Goal: Task Accomplishment & Management: Manage account settings

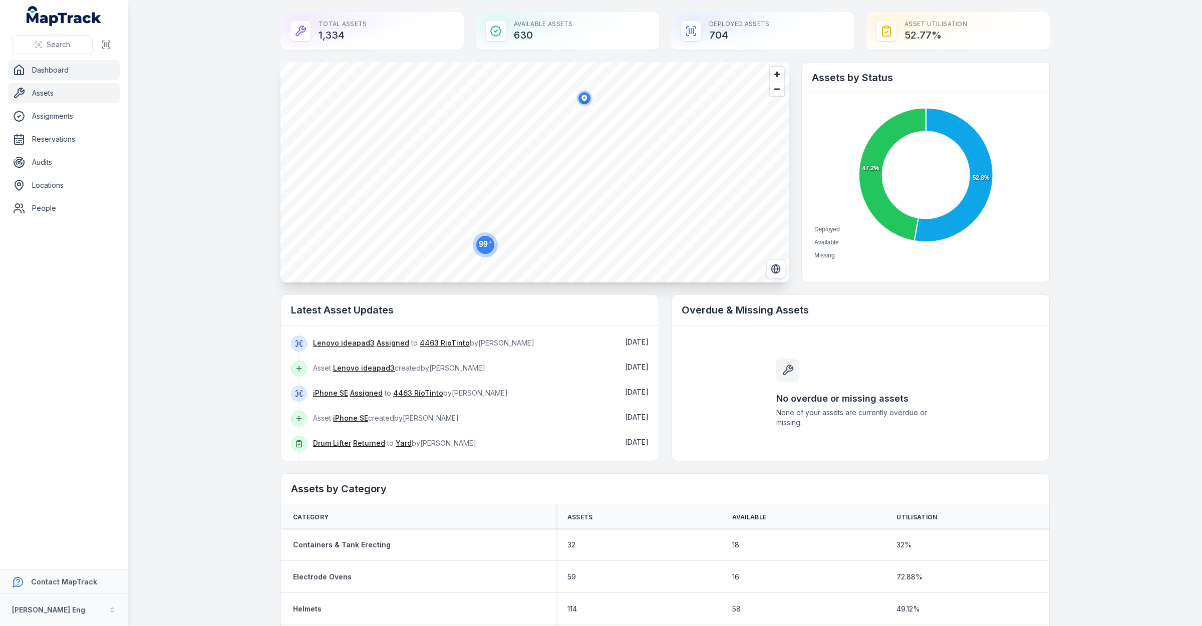
click at [24, 99] on icon at bounding box center [19, 93] width 12 height 12
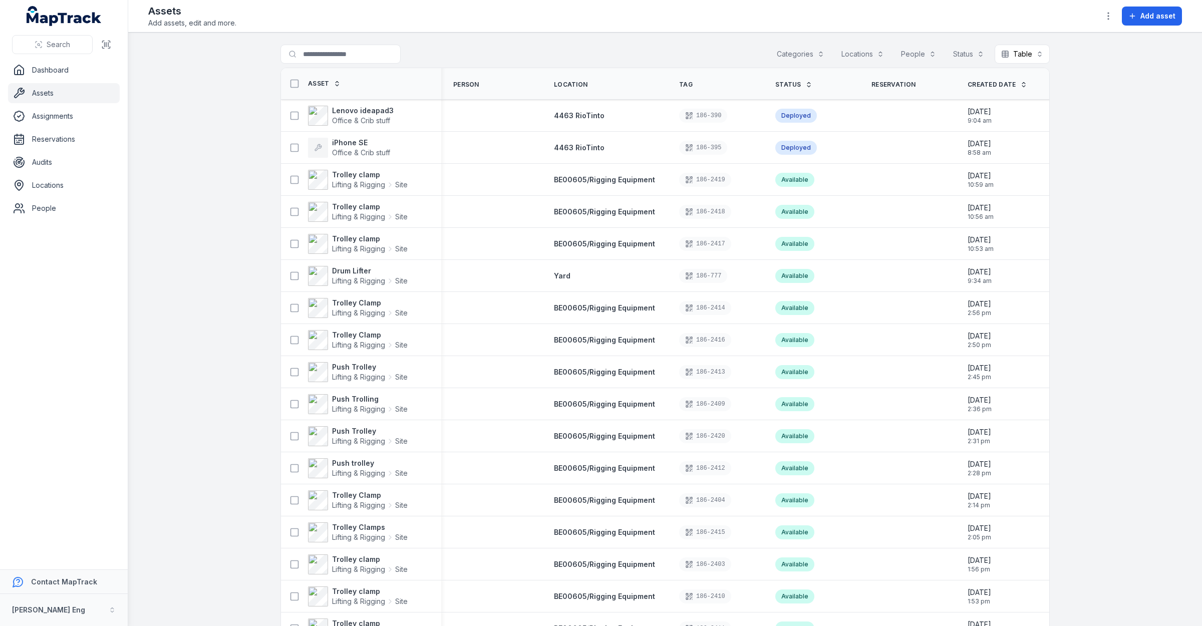
click at [1002, 81] on link "Created Date" at bounding box center [997, 85] width 60 height 8
click at [997, 83] on span "Created Date" at bounding box center [991, 85] width 49 height 8
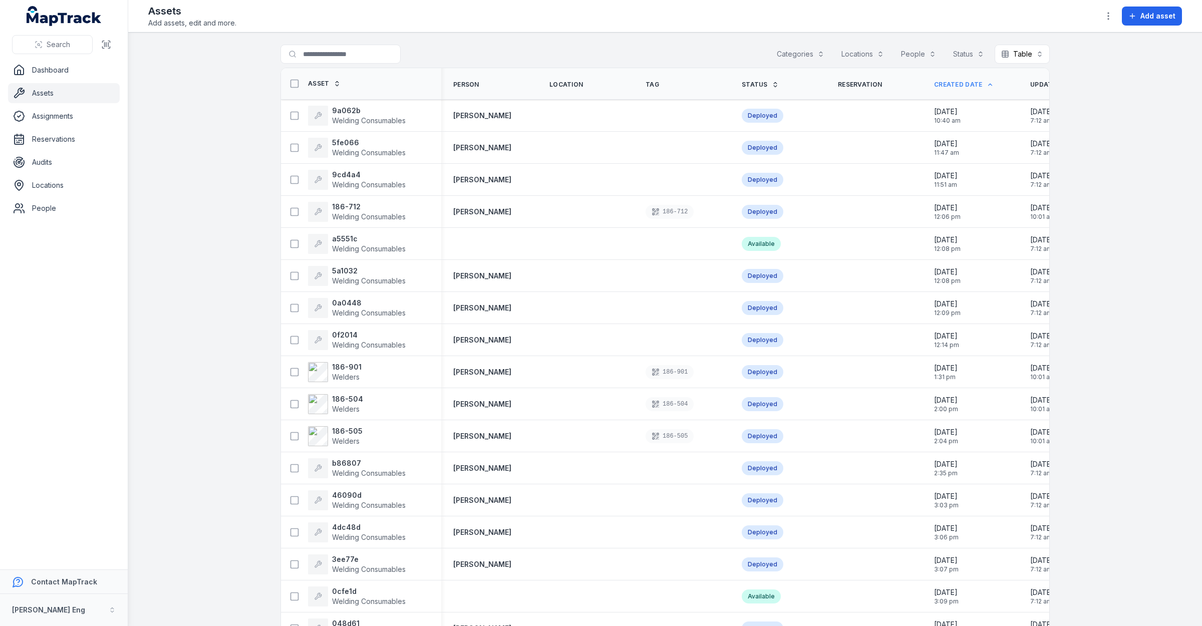
click at [819, 51] on button "Categories" at bounding box center [800, 54] width 61 height 19
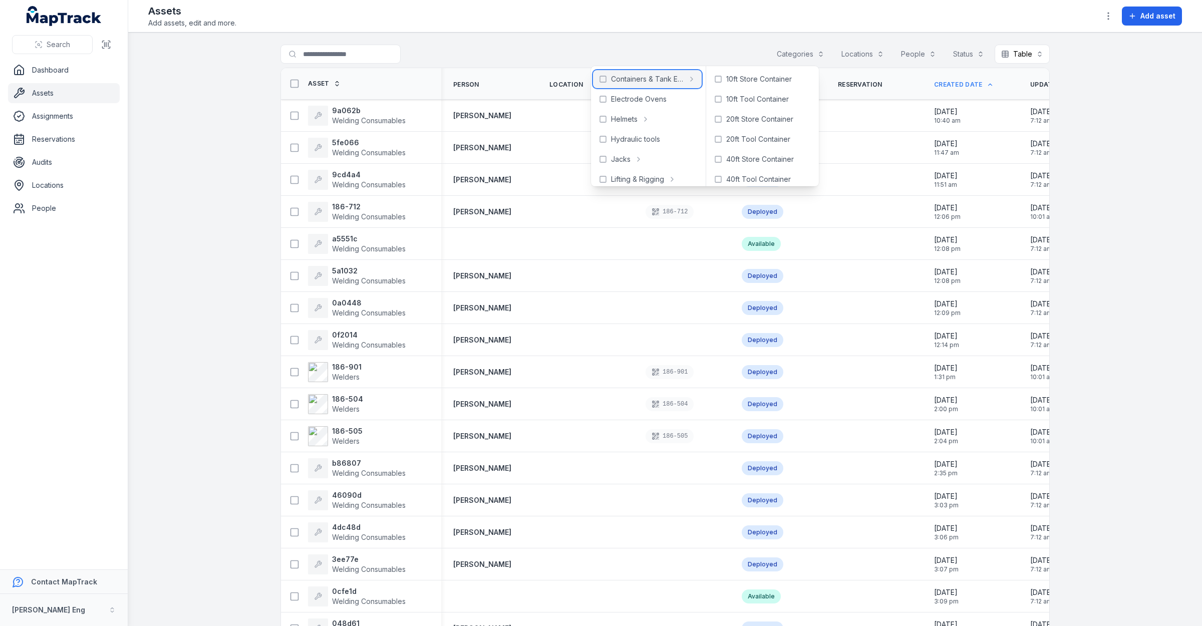
click at [601, 78] on icon at bounding box center [603, 79] width 8 height 8
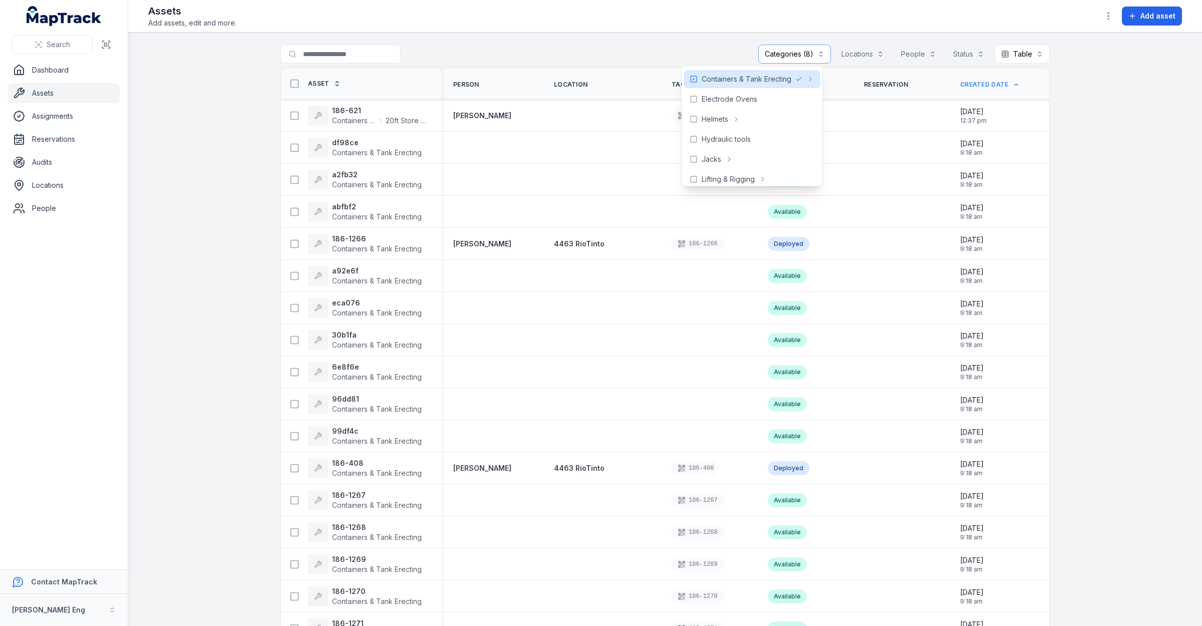
click at [1117, 97] on main "**********" at bounding box center [664, 329] width 1073 height 593
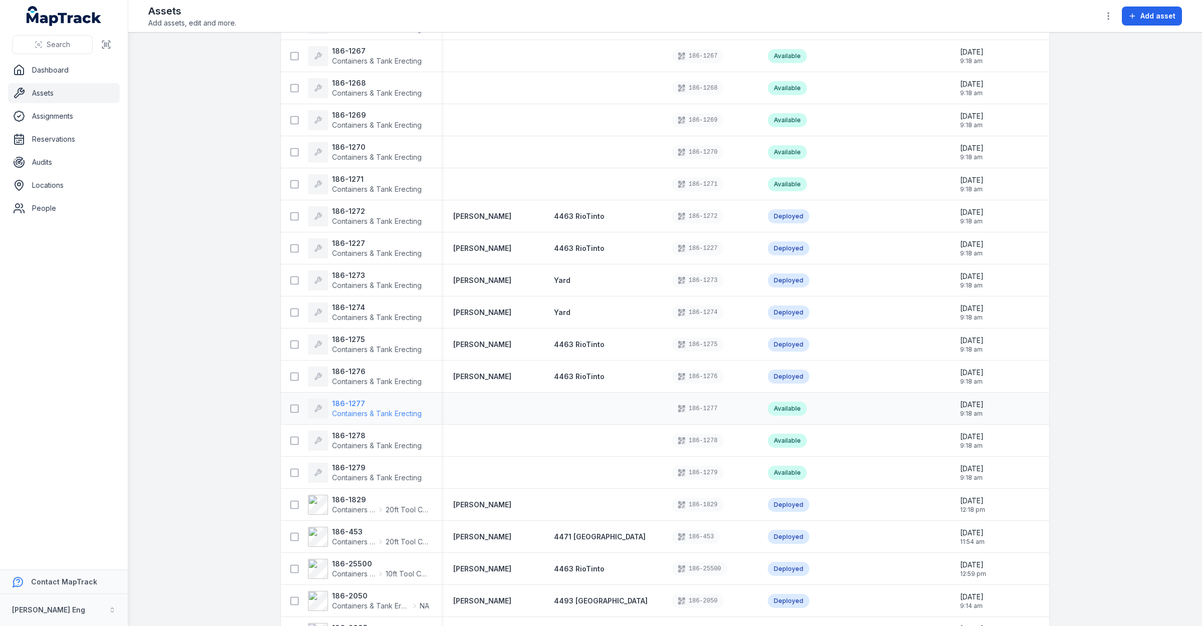
scroll to position [516, 0]
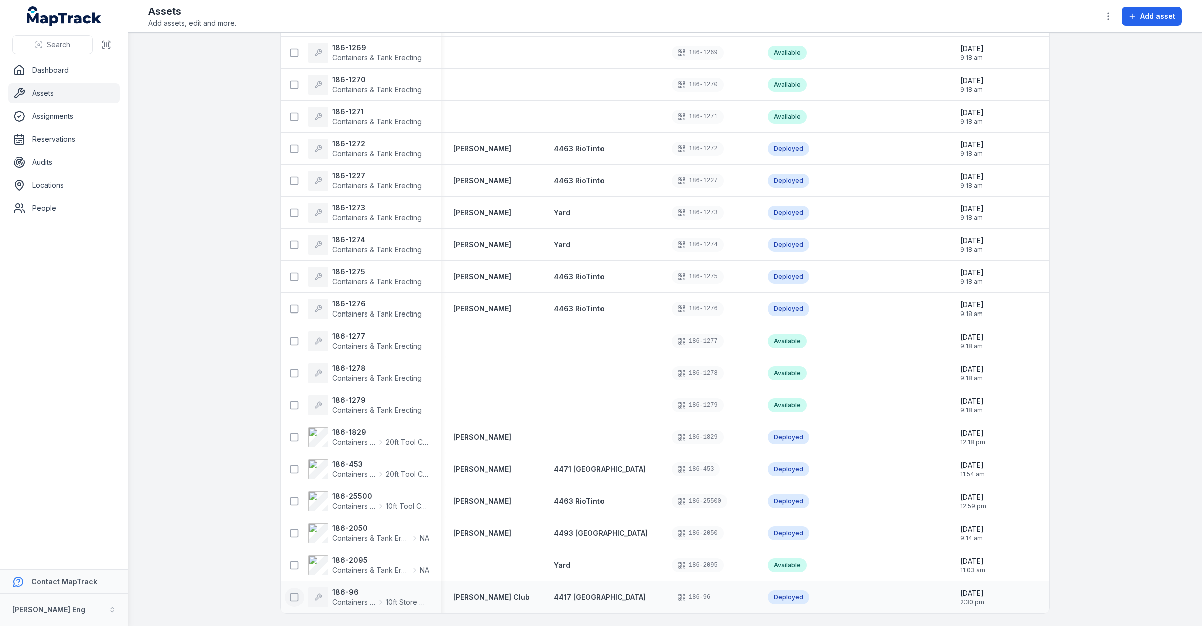
click at [290, 593] on icon at bounding box center [294, 597] width 10 height 10
click at [703, 605] on icon "button" at bounding box center [708, 602] width 10 height 10
click at [704, 605] on icon "button" at bounding box center [708, 602] width 10 height 10
click at [736, 599] on icon at bounding box center [733, 602] width 10 height 10
click at [444, 588] on div "[PERSON_NAME] Club" at bounding box center [491, 597] width 101 height 18
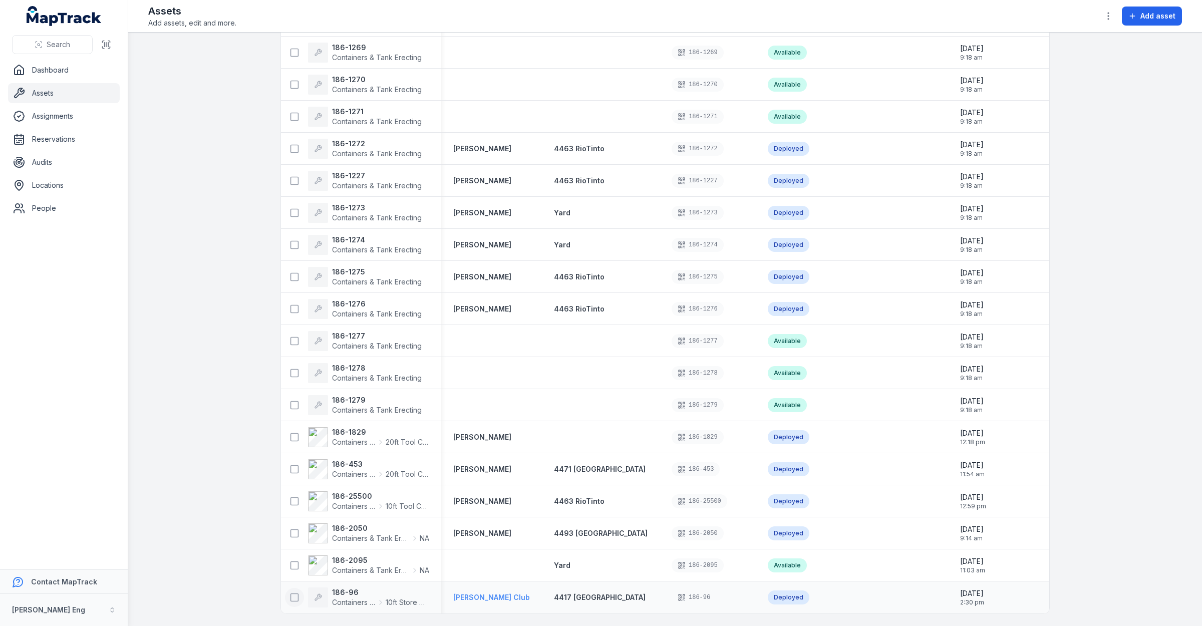
click at [476, 593] on strong "[PERSON_NAME] Club" at bounding box center [491, 597] width 77 height 10
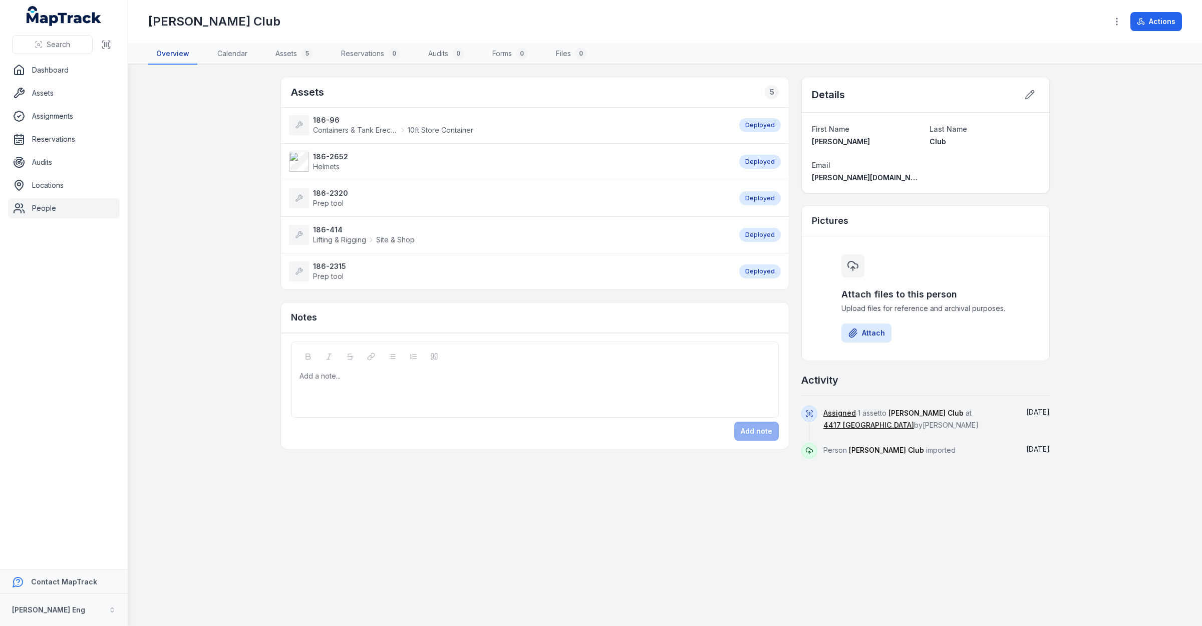
click at [166, 55] on link "Overview" at bounding box center [172, 54] width 49 height 21
click at [54, 96] on link "Assets" at bounding box center [64, 93] width 112 height 20
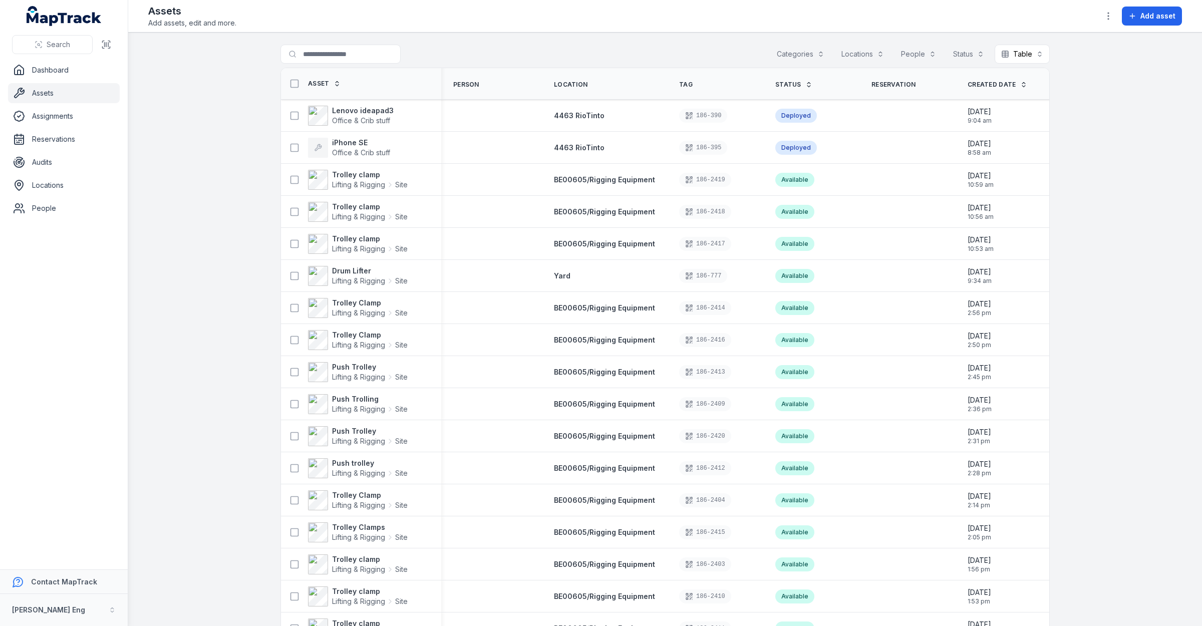
click at [1020, 86] on icon at bounding box center [1023, 84] width 7 height 7
click at [995, 86] on span "Created Date" at bounding box center [991, 85] width 49 height 8
click at [785, 57] on button "Categories" at bounding box center [800, 54] width 61 height 19
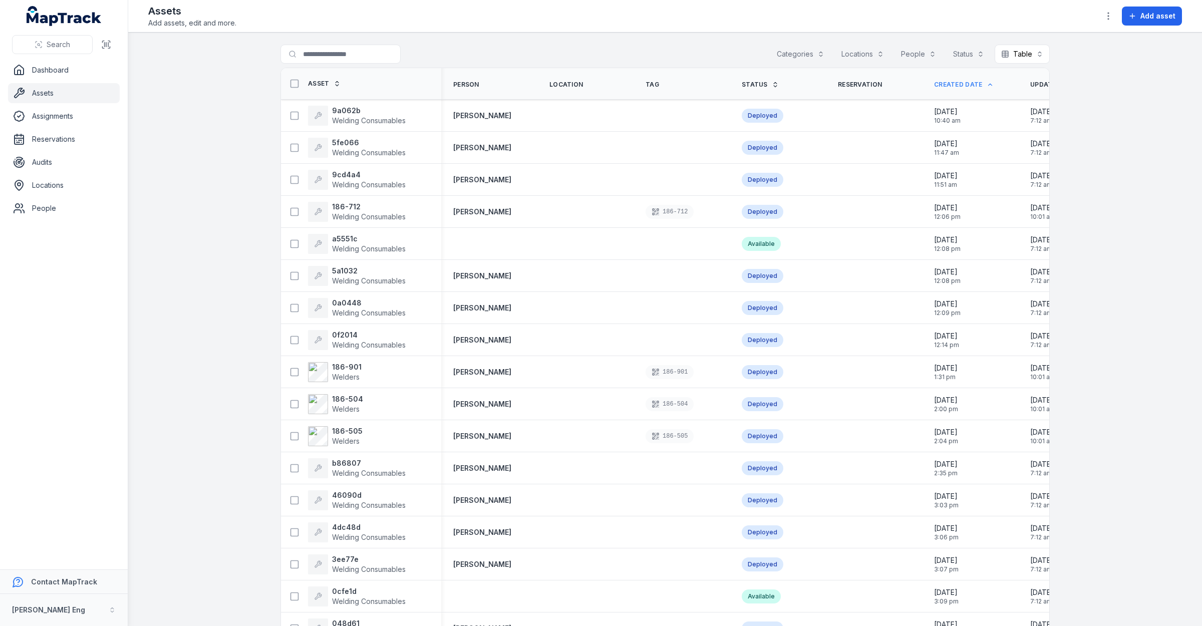
click at [782, 54] on button "Categories" at bounding box center [800, 54] width 61 height 19
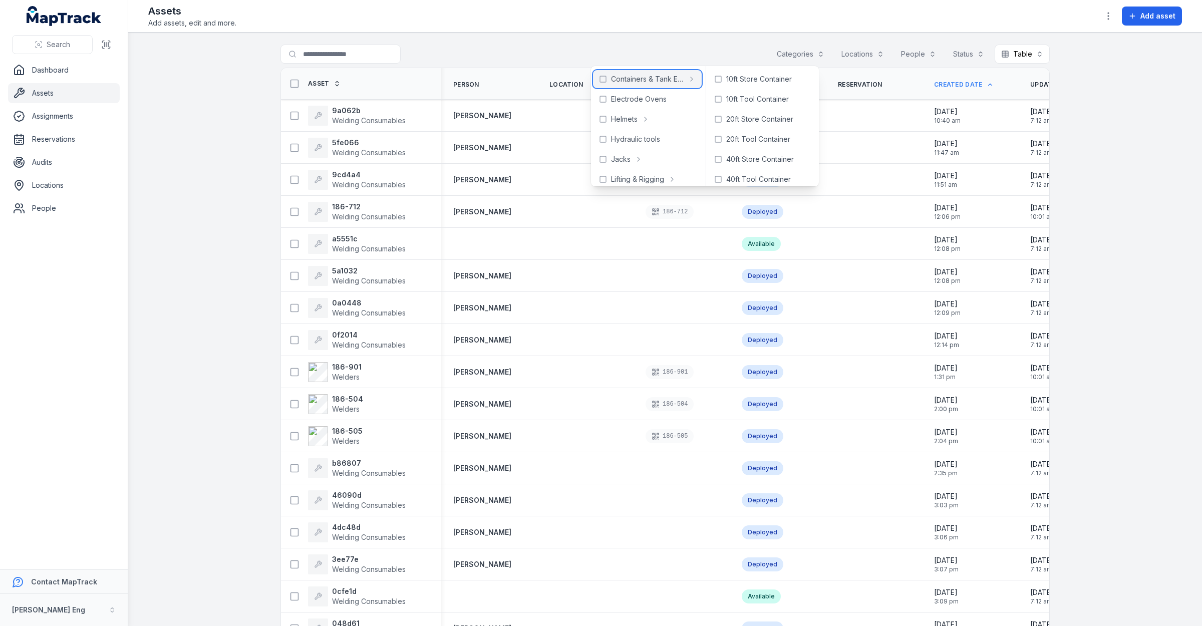
click at [600, 78] on icon at bounding box center [603, 79] width 8 height 8
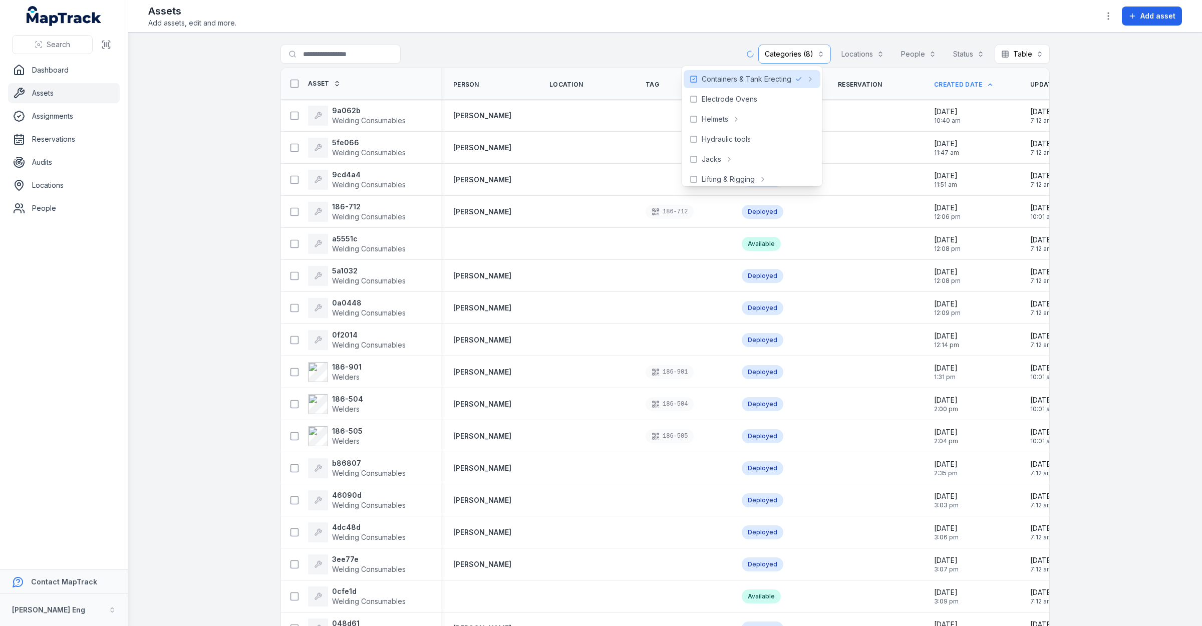
click at [1148, 116] on main "**********" at bounding box center [664, 329] width 1073 height 593
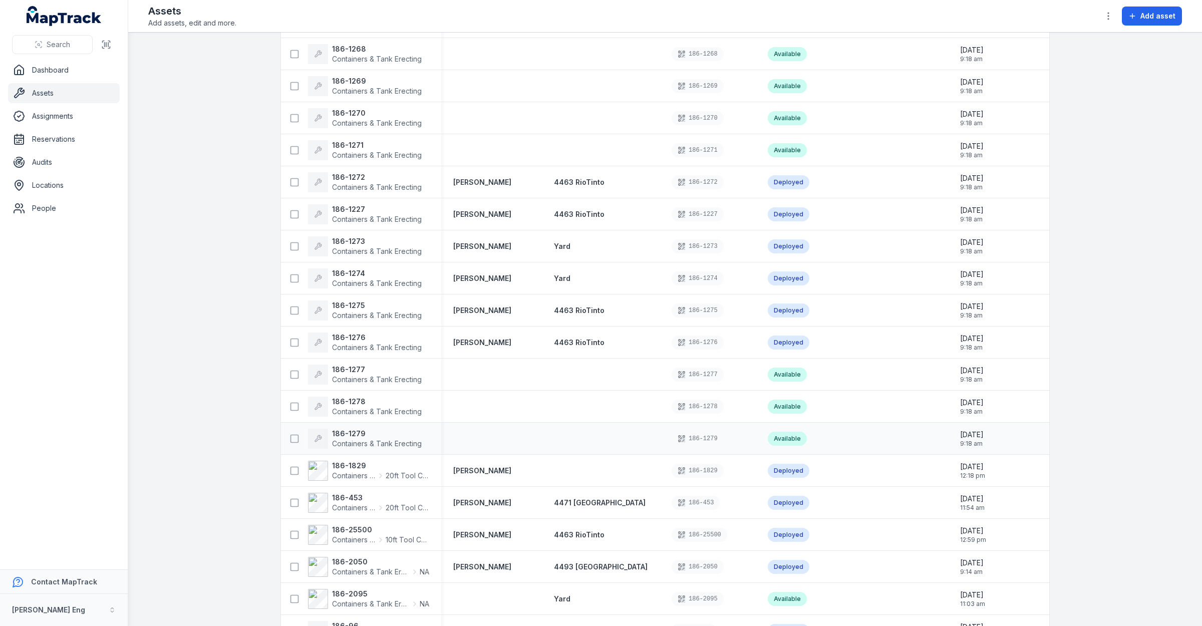
scroll to position [516, 0]
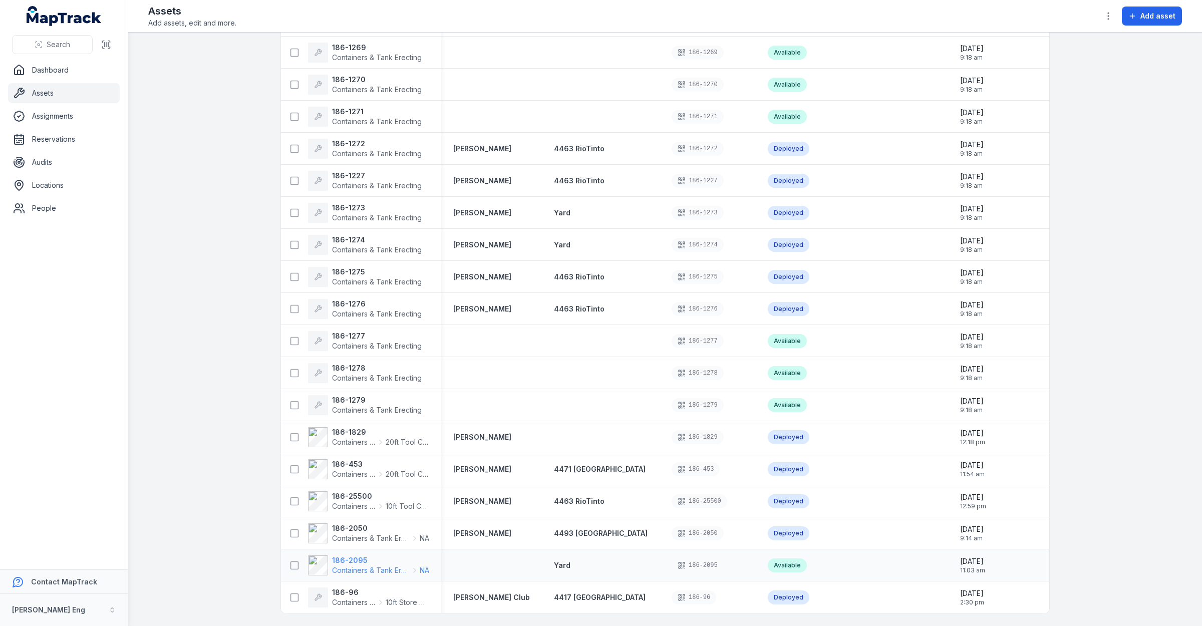
click at [359, 555] on strong "186-2095" at bounding box center [380, 560] width 97 height 10
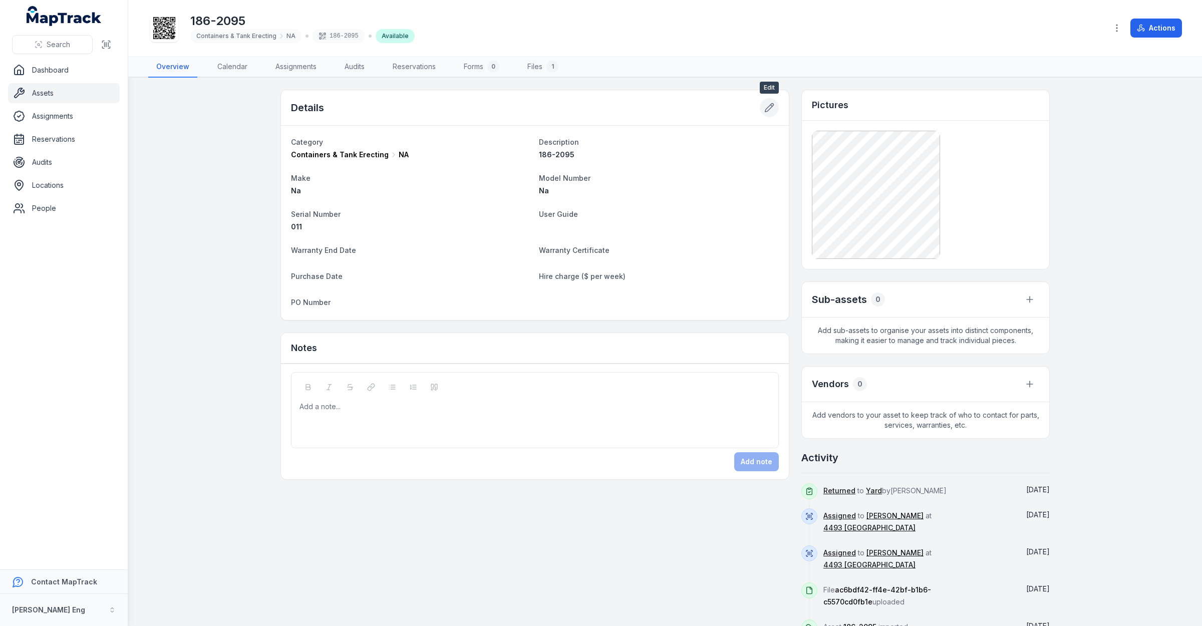
click at [772, 104] on icon at bounding box center [769, 108] width 10 height 10
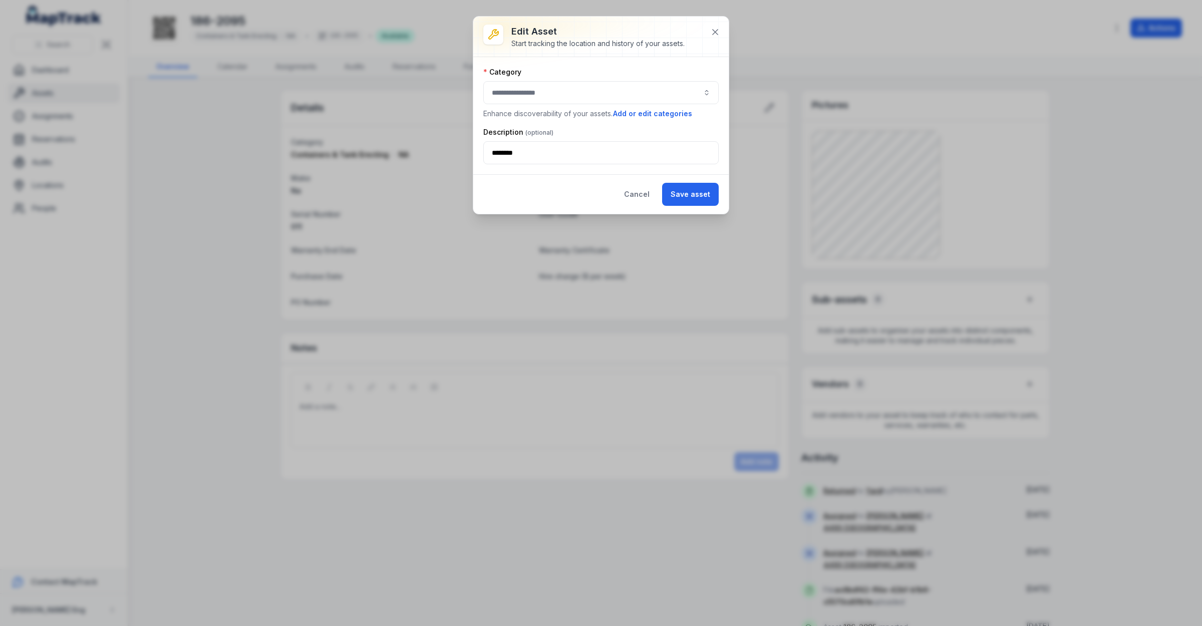
type input "**"
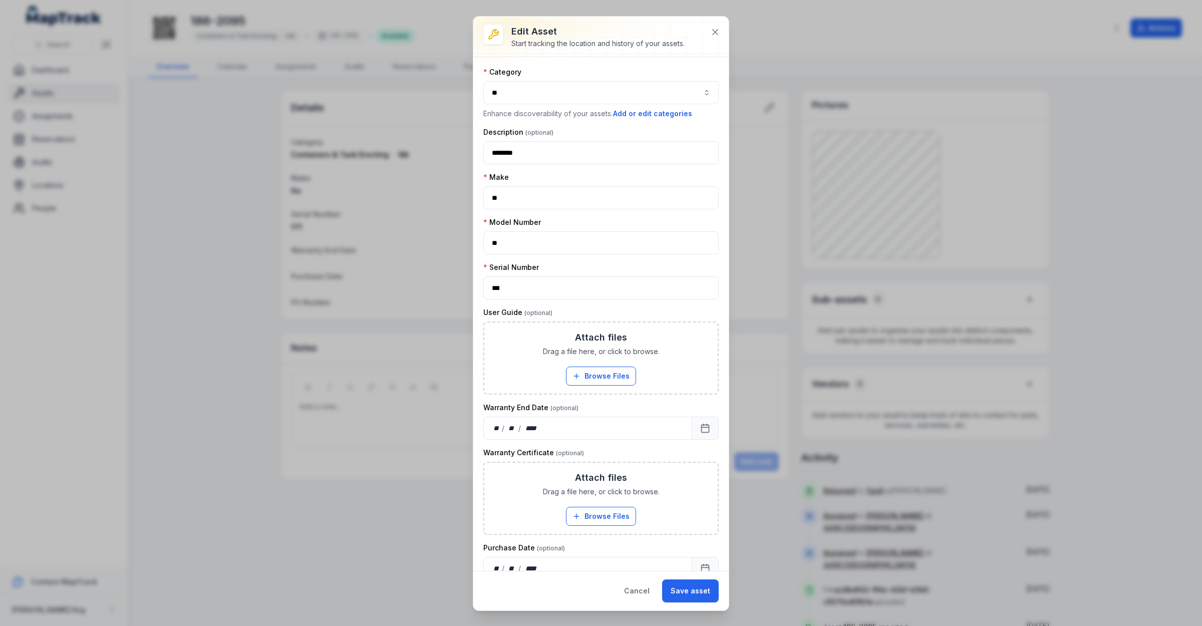
click at [699, 94] on button "**" at bounding box center [600, 92] width 235 height 23
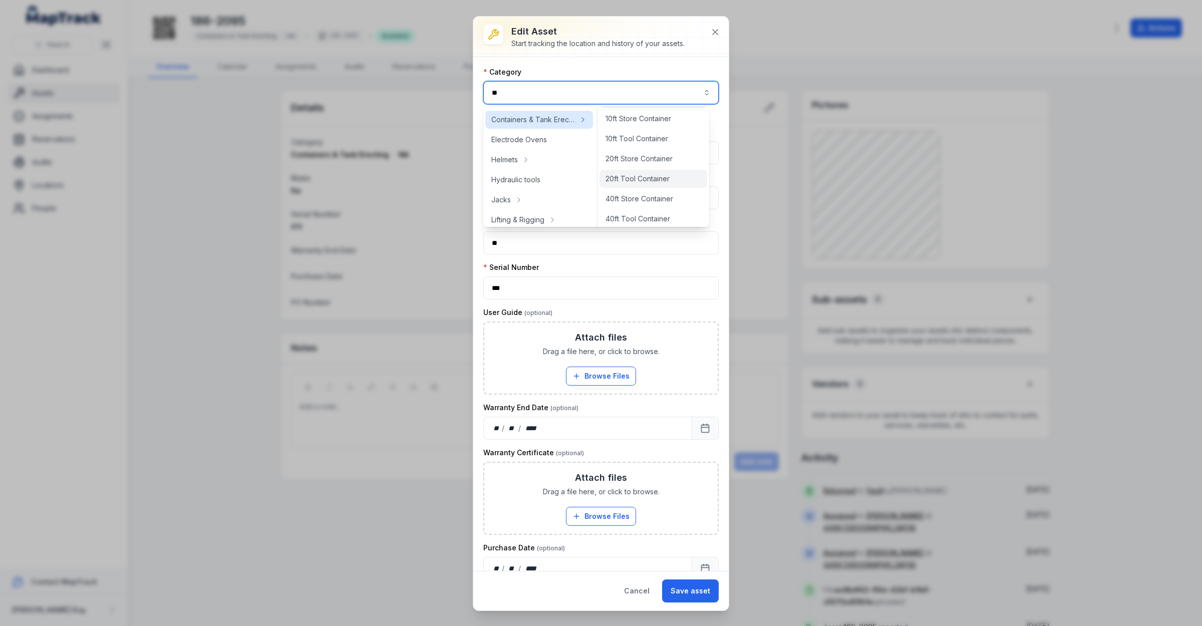
scroll to position [26, 0]
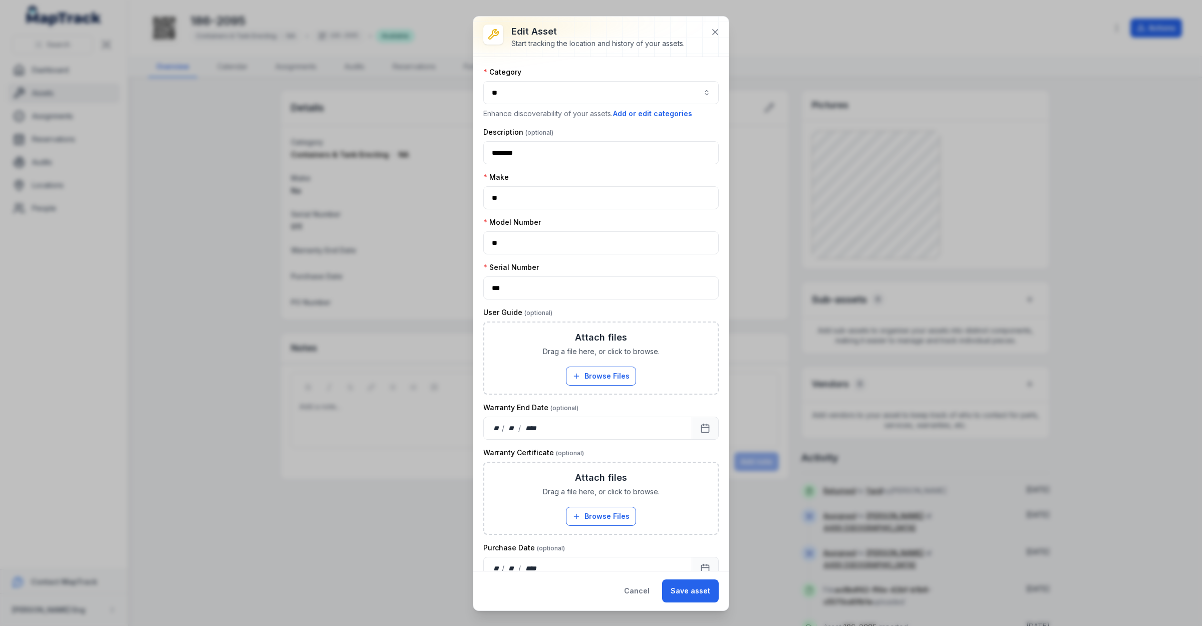
click at [672, 42] on div "Start tracking the location and history of your assets." at bounding box center [597, 44] width 173 height 10
click at [707, 36] on button at bounding box center [714, 32] width 19 height 19
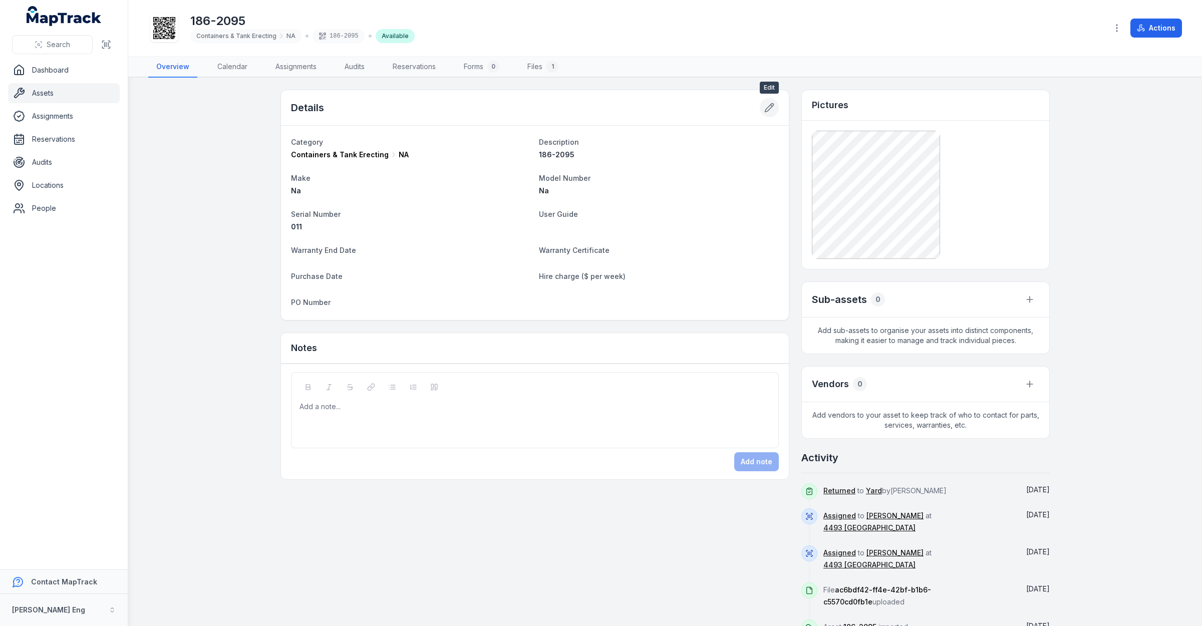
click at [769, 106] on icon at bounding box center [769, 108] width 10 height 10
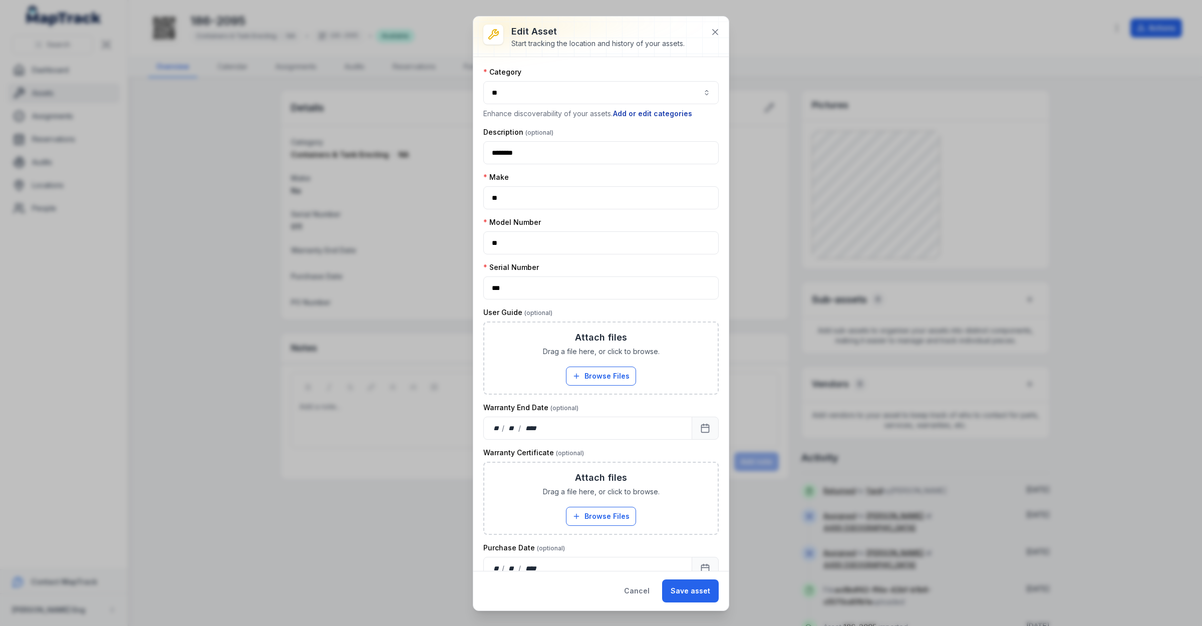
click at [634, 114] on button "Add or edit categories" at bounding box center [652, 113] width 80 height 11
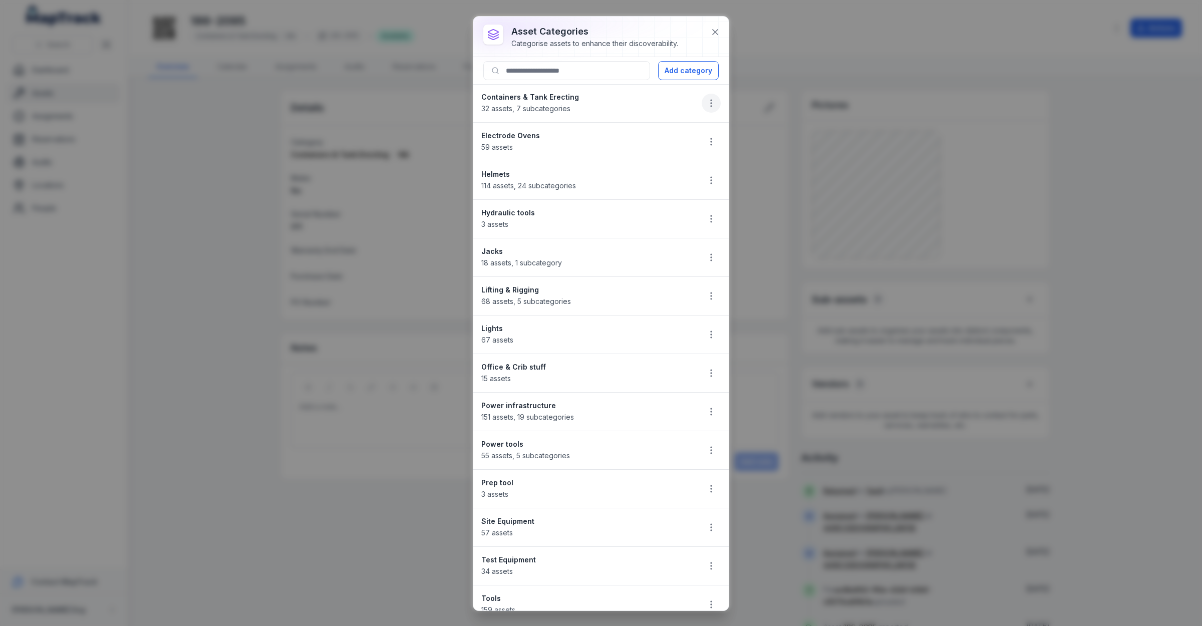
click at [706, 99] on icon "button" at bounding box center [711, 103] width 10 height 10
click at [674, 133] on div "Edit" at bounding box center [651, 131] width 112 height 18
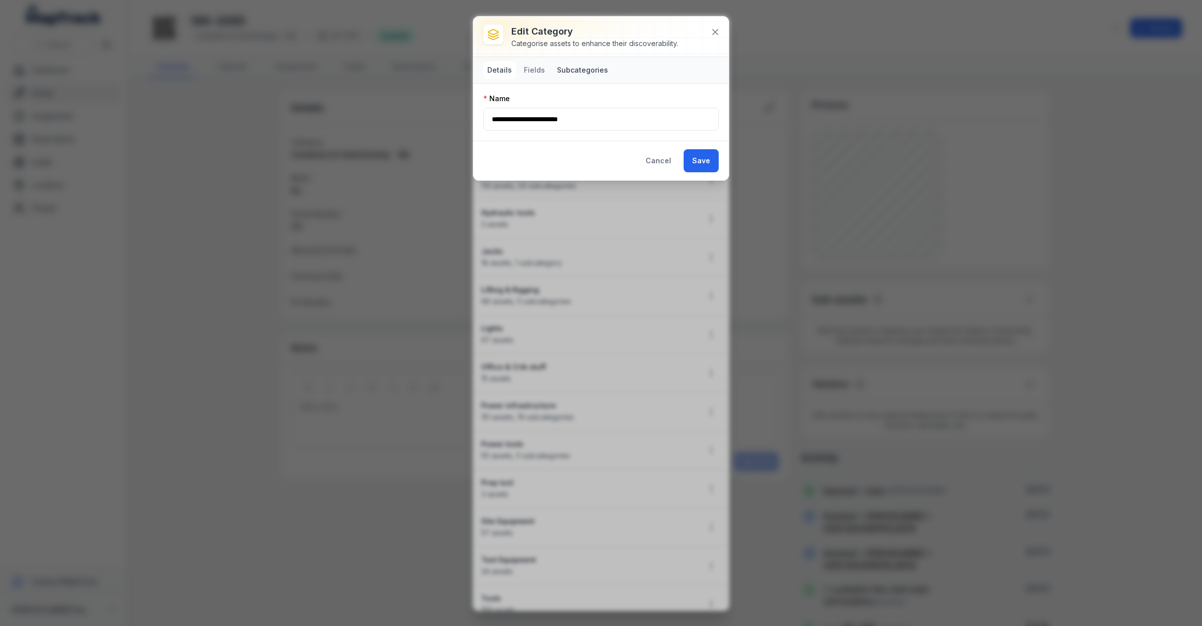
click at [561, 69] on button "Subcategories" at bounding box center [582, 70] width 59 height 18
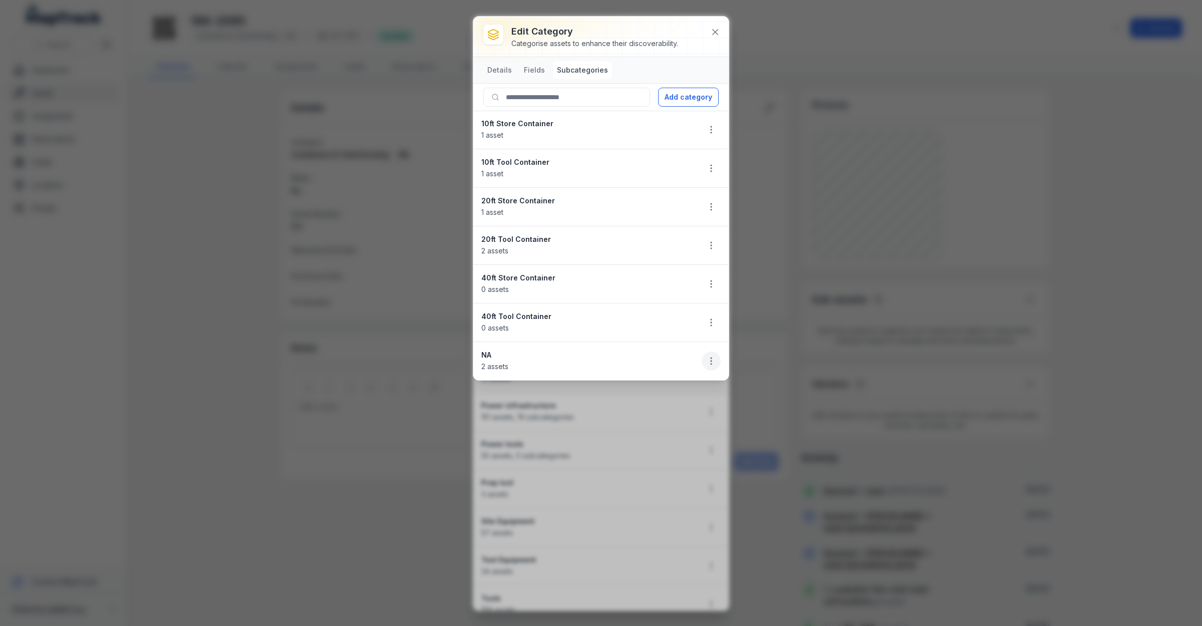
click at [713, 366] on icon "button" at bounding box center [711, 361] width 10 height 10
click at [622, 386] on div "Edit" at bounding box center [660, 390] width 112 height 18
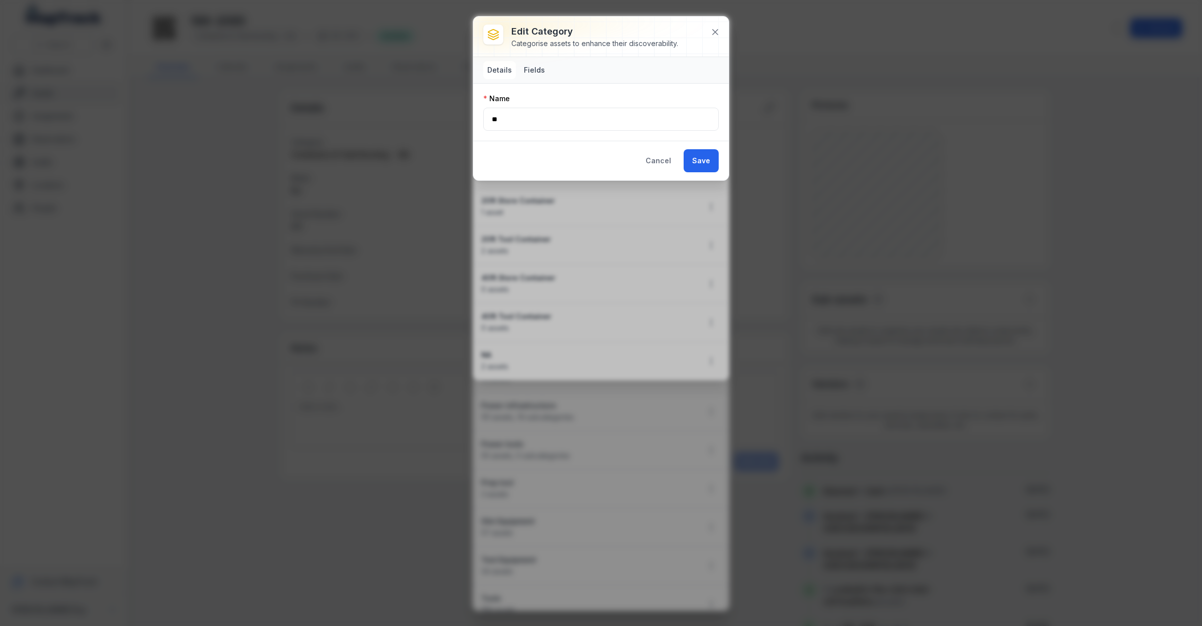
click at [531, 63] on button "Fields" at bounding box center [534, 70] width 29 height 18
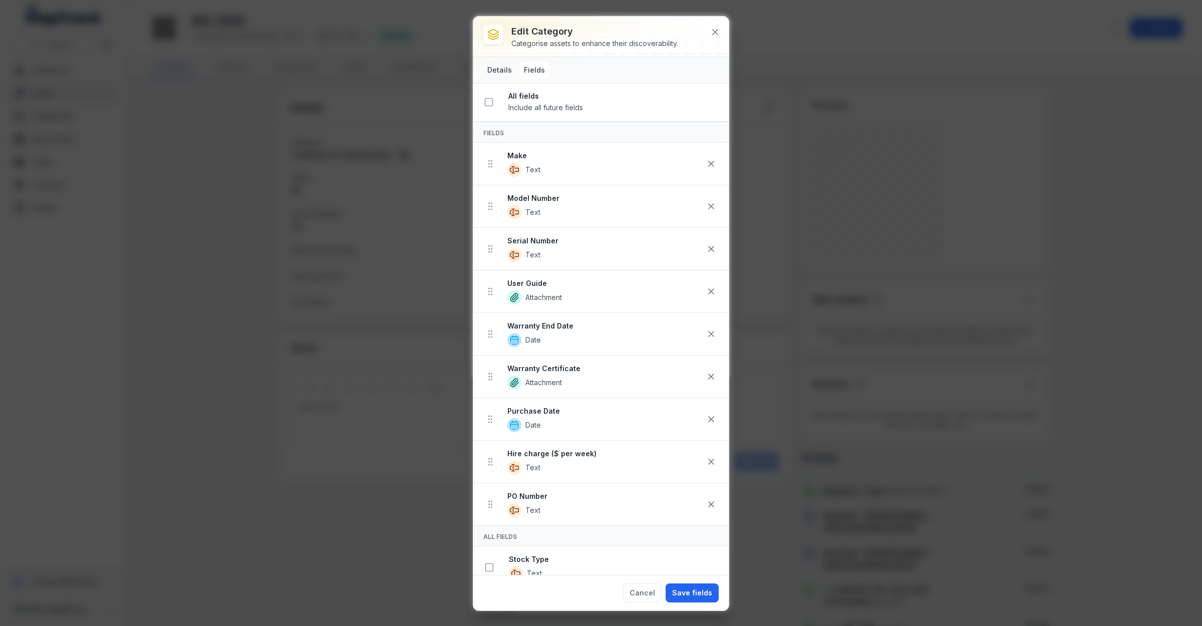
click at [502, 68] on button "Details" at bounding box center [499, 70] width 33 height 18
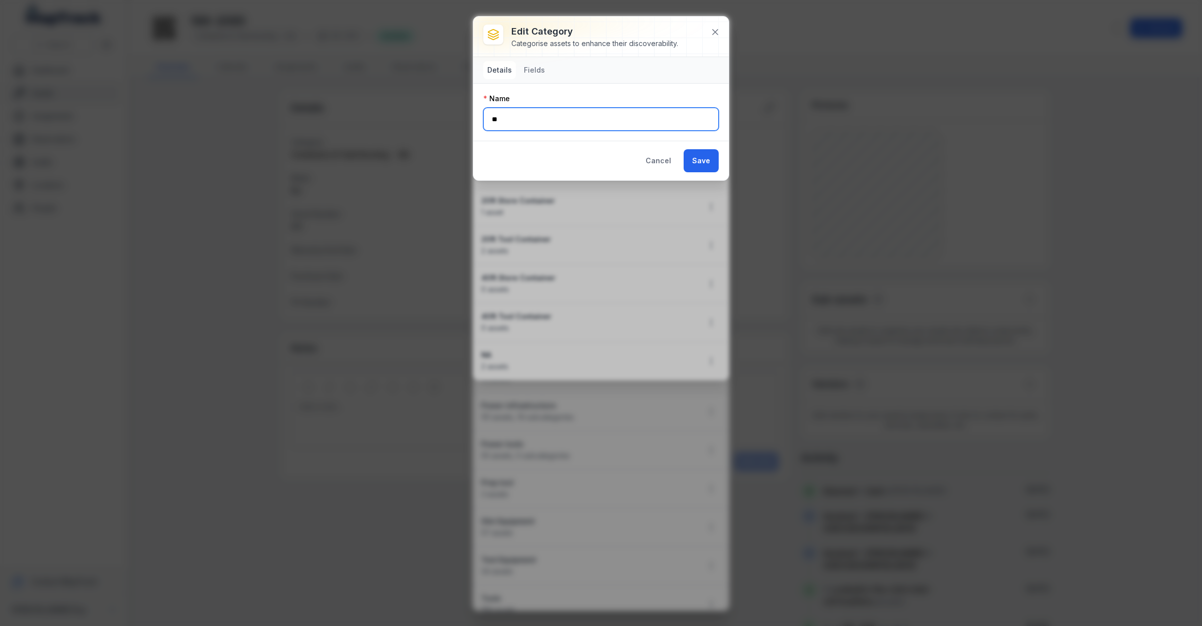
drag, startPoint x: 533, startPoint y: 126, endPoint x: 351, endPoint y: 154, distance: 184.5
click at [347, 153] on div "Edit category Categorise assets to enhance their discoverability. Details Field…" at bounding box center [601, 313] width 1202 height 626
type input "*"
type input "**********"
click at [694, 159] on button "Save" at bounding box center [700, 160] width 35 height 23
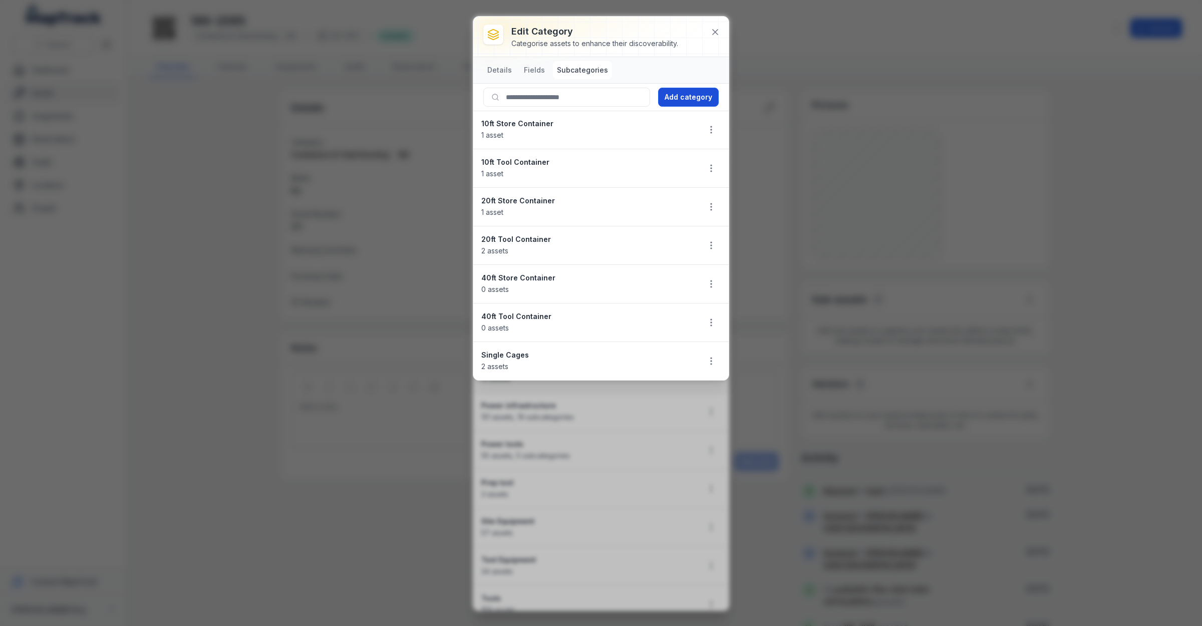
click at [679, 100] on button "Add category" at bounding box center [688, 97] width 61 height 19
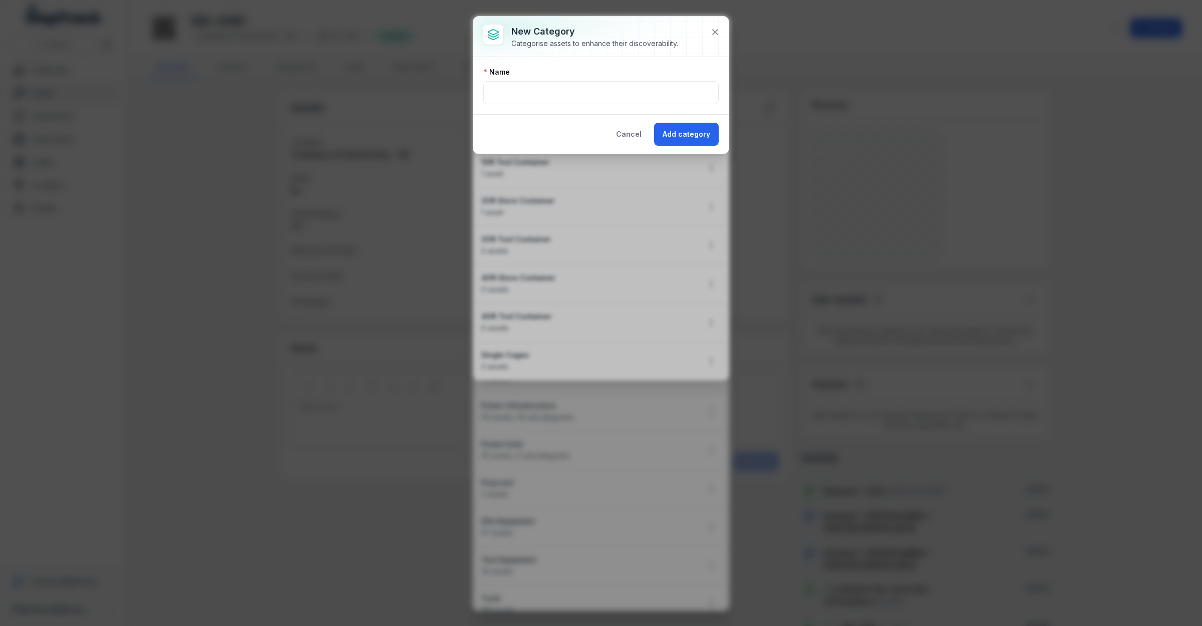
type input "**********"
click at [612, 98] on input "text" at bounding box center [600, 92] width 235 height 23
click at [531, 97] on input "text" at bounding box center [600, 92] width 235 height 23
type input "**********"
click at [695, 133] on button "Add category" at bounding box center [686, 134] width 65 height 23
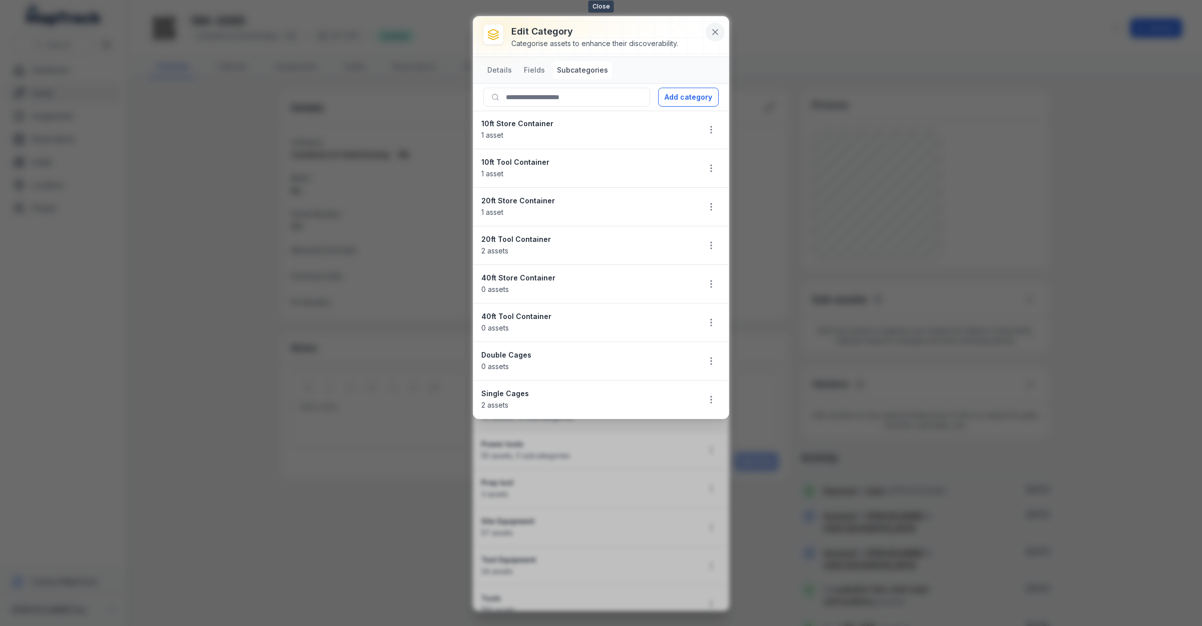
click at [714, 33] on icon at bounding box center [714, 32] width 5 height 5
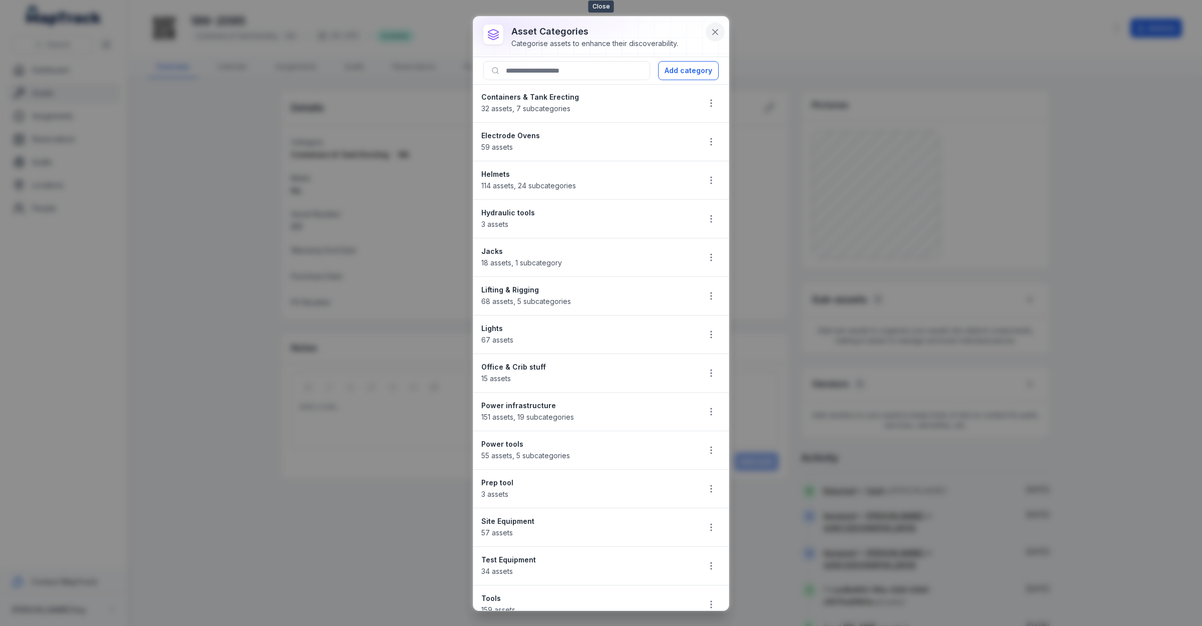
click at [713, 26] on button at bounding box center [714, 32] width 19 height 19
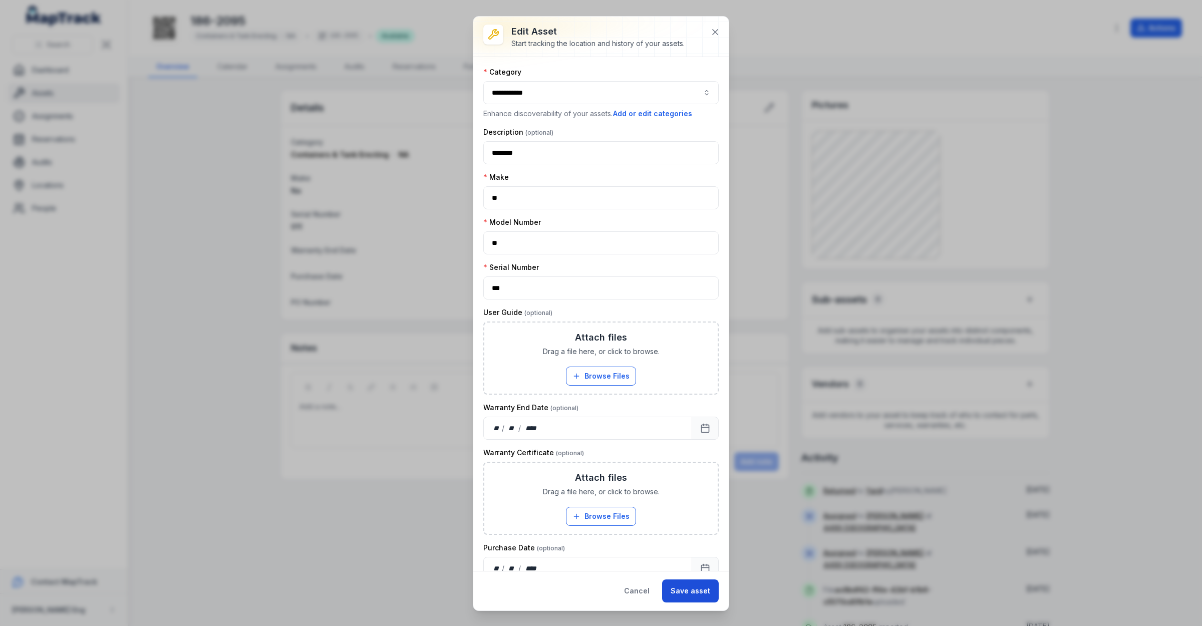
click at [691, 588] on button "Save asset" at bounding box center [690, 590] width 57 height 23
